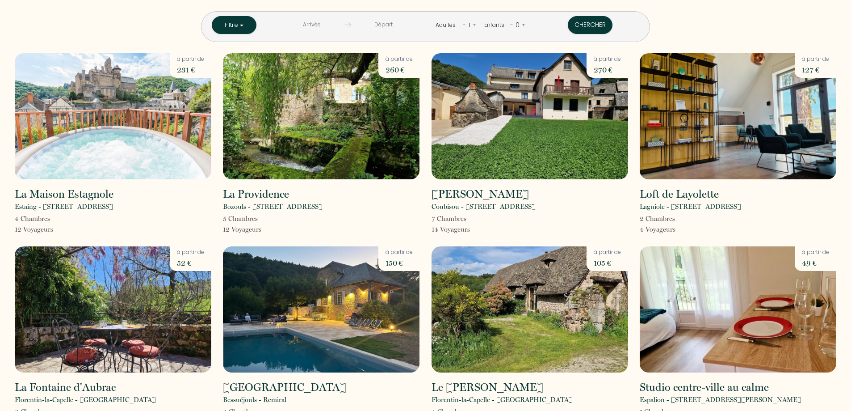
click at [333, 23] on input "text" at bounding box center [311, 24] width 65 height 17
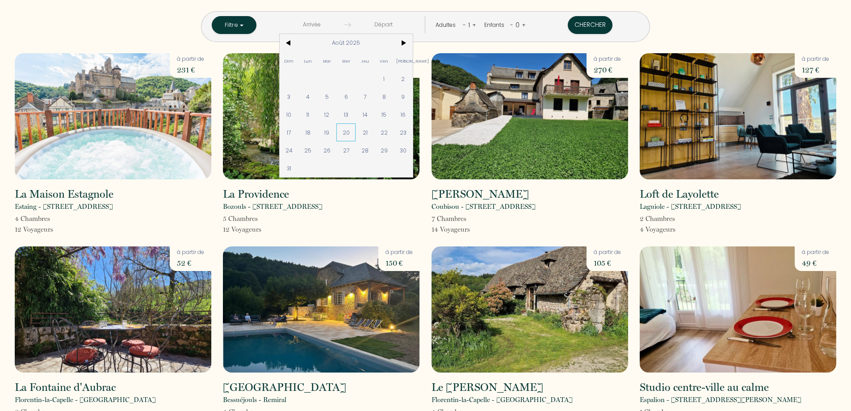
click at [356, 132] on span "20" at bounding box center [345, 132] width 19 height 18
type input "Mer 20 Août 2025"
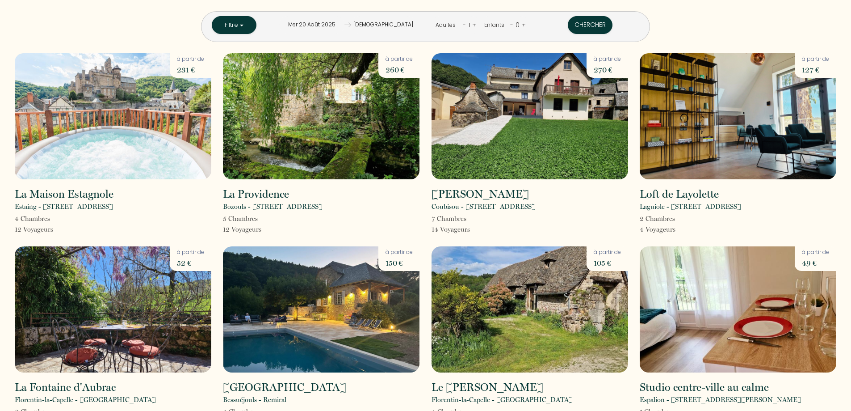
click at [395, 25] on input "[DEMOGRAPHIC_DATA][DATE]" at bounding box center [383, 24] width 65 height 17
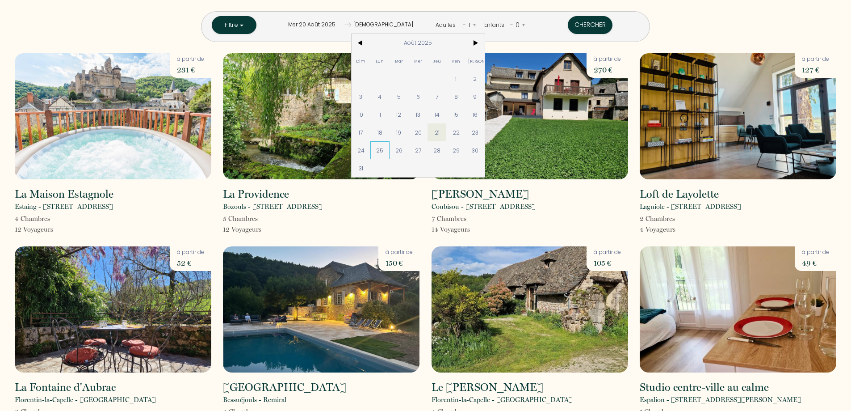
click at [390, 150] on span "25" at bounding box center [379, 150] width 19 height 18
type input "Lun 25 Août 2025"
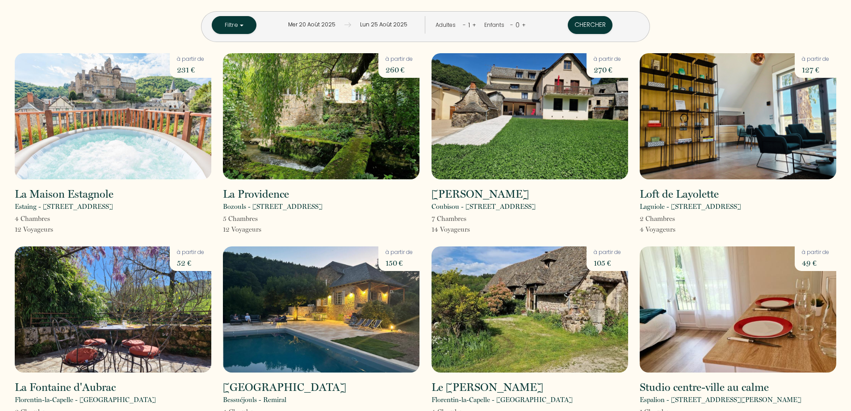
click at [472, 24] on link "+" at bounding box center [474, 25] width 4 height 8
click at [573, 26] on button "Chercher" at bounding box center [591, 25] width 45 height 18
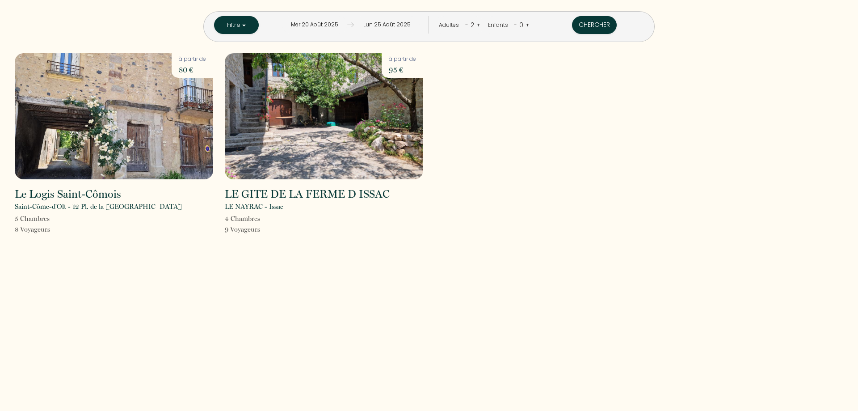
click at [390, 23] on input "Lun 25 Août 2025" at bounding box center [387, 24] width 66 height 17
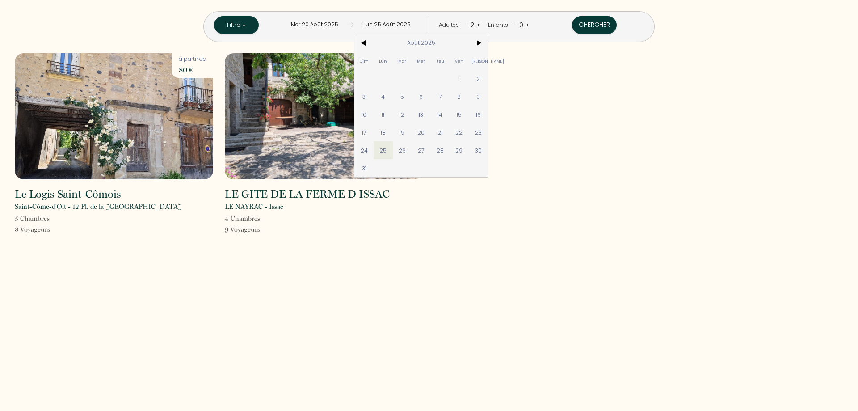
click at [348, 25] on input "Mer 20 Août 2025" at bounding box center [315, 24] width 66 height 17
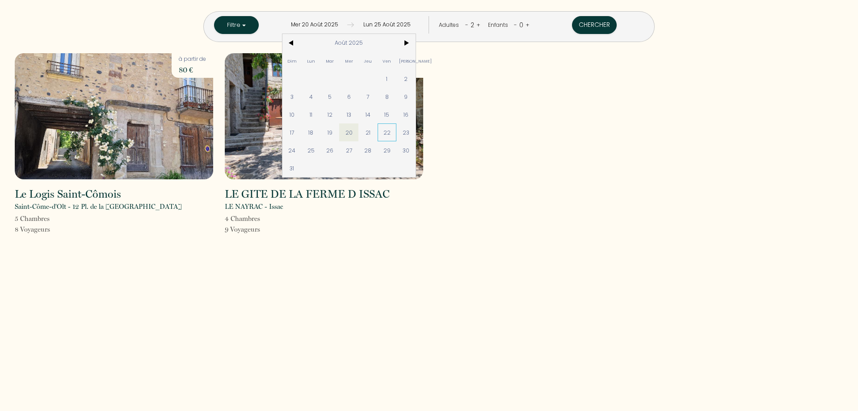
click at [397, 131] on span "22" at bounding box center [387, 132] width 19 height 18
type input "Ven 22 Août 2025"
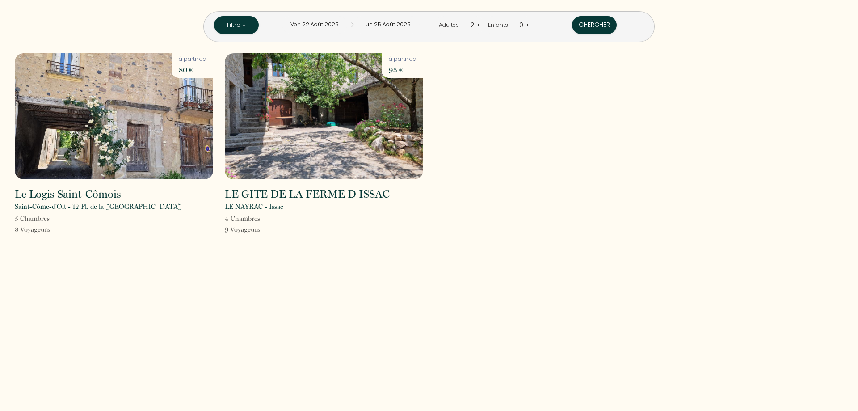
click at [392, 24] on input "Lun 25 Août 2025" at bounding box center [387, 24] width 66 height 17
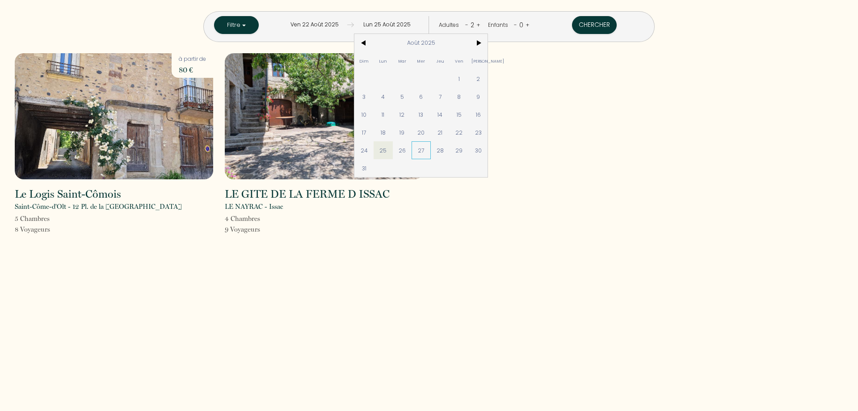
click at [431, 151] on span "27" at bounding box center [420, 150] width 19 height 18
type input "Mer 27 Août 2025"
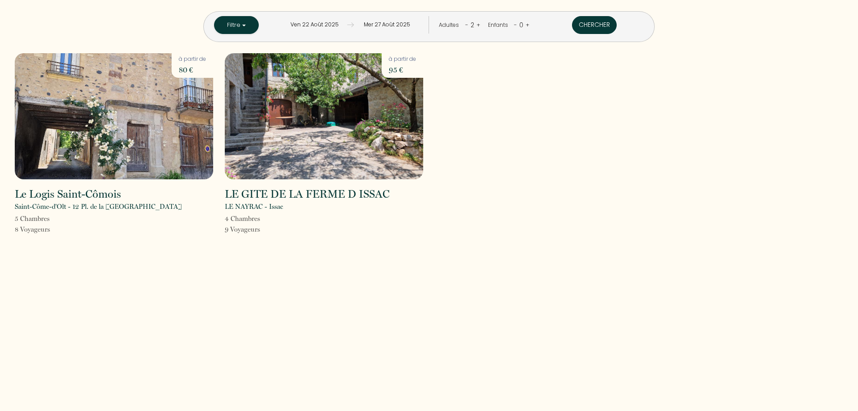
click at [572, 25] on button "Chercher" at bounding box center [594, 25] width 45 height 18
